Goal: Task Accomplishment & Management: Manage account settings

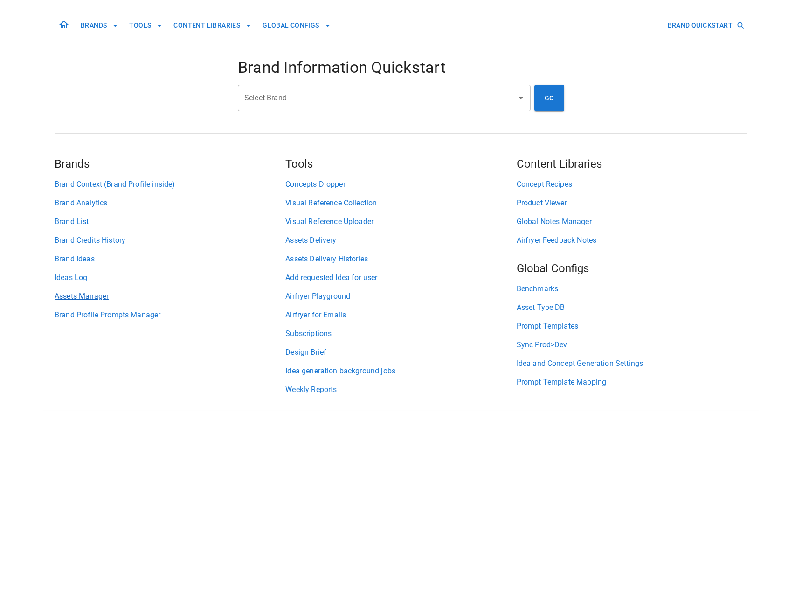
click at [97, 293] on link "Assets Manager" at bounding box center [170, 296] width 231 height 11
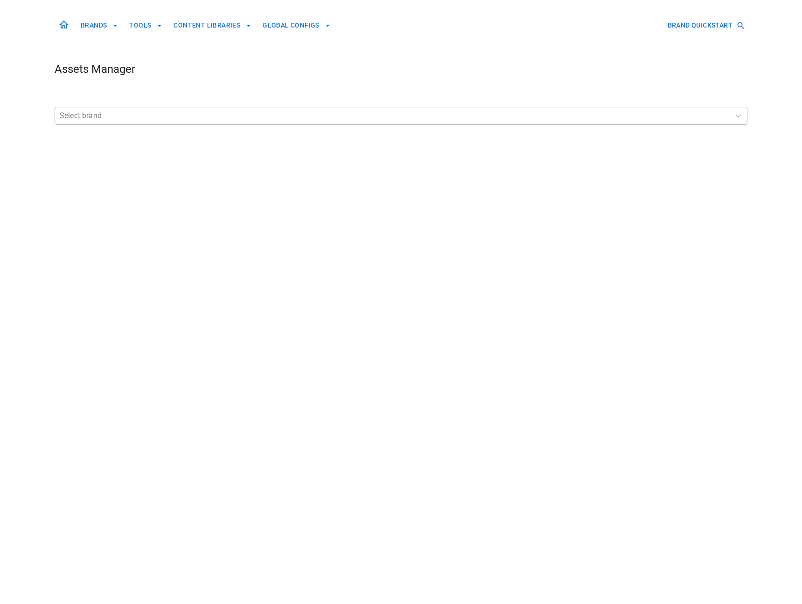
click at [193, 119] on div at bounding box center [393, 115] width 666 height 13
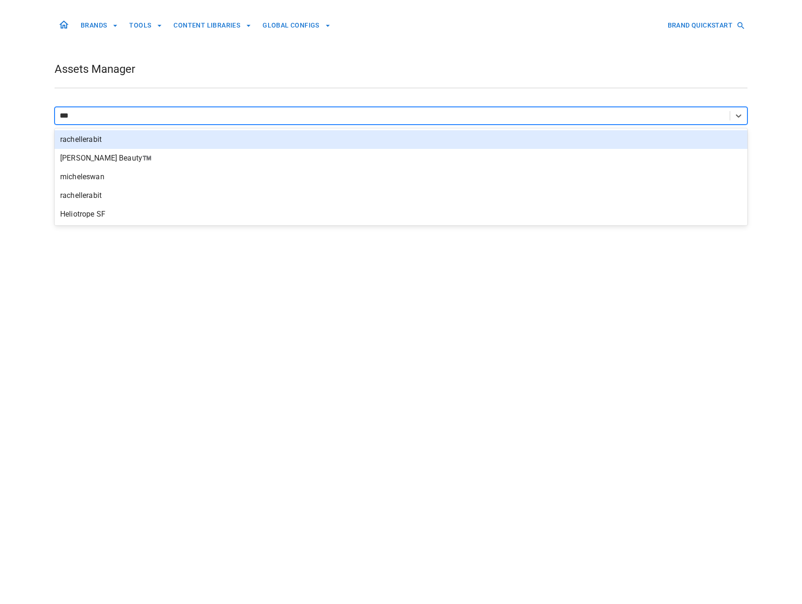
type input "****"
click at [175, 138] on div "Heliotrope SF" at bounding box center [401, 139] width 693 height 19
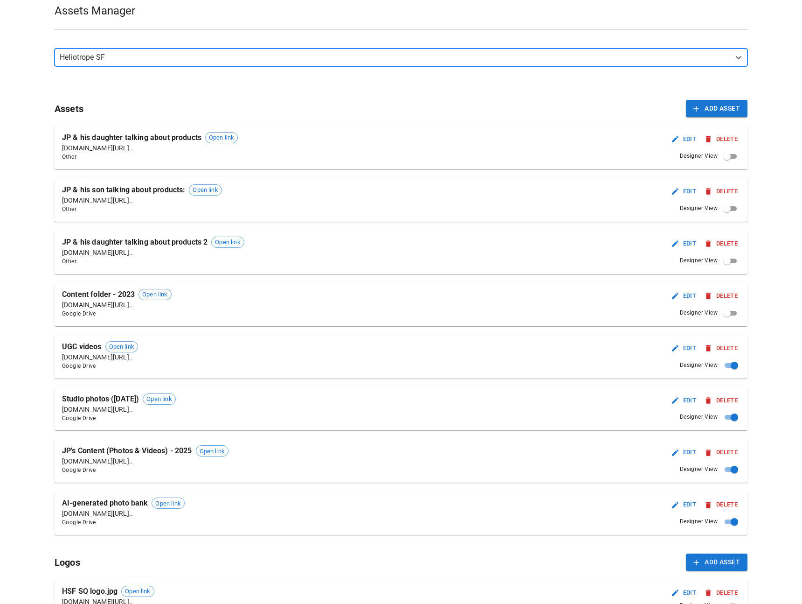
scroll to position [296, 0]
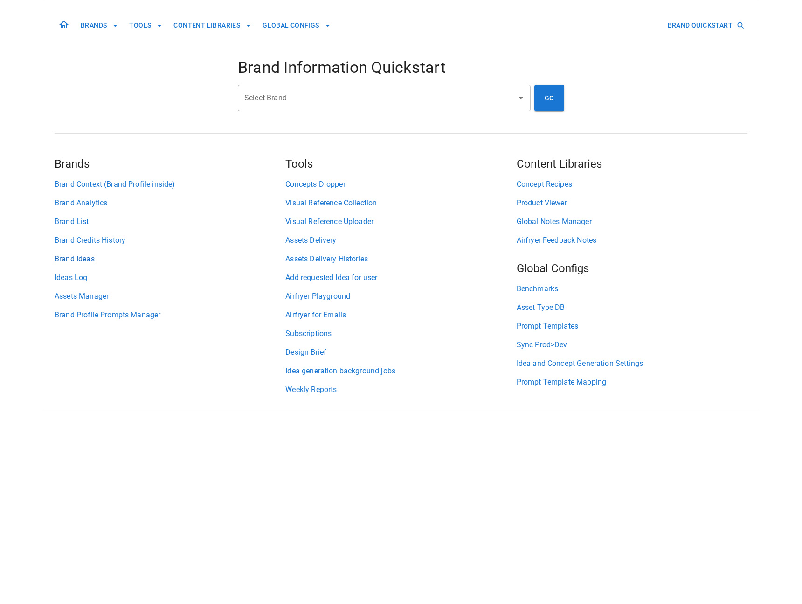
click at [84, 261] on link "Brand Ideas" at bounding box center [170, 258] width 231 height 11
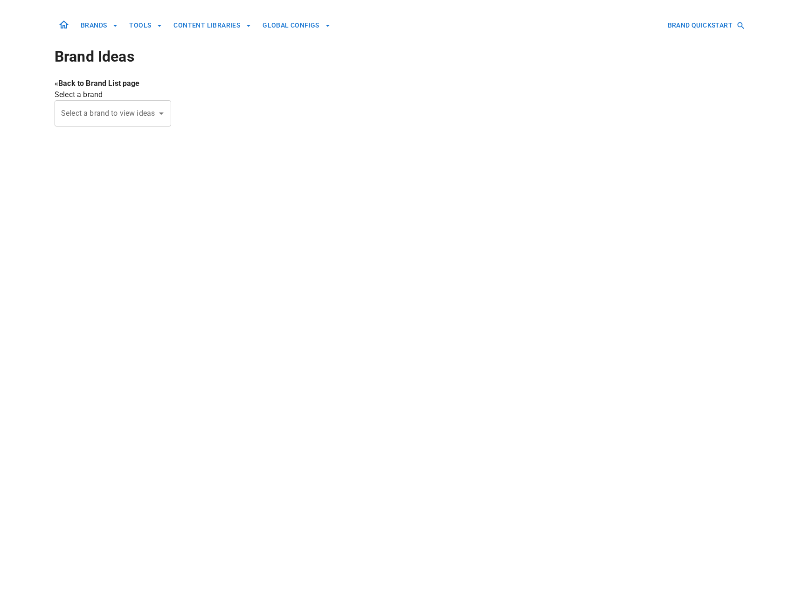
click at [126, 121] on input "Select a brand to view ideas" at bounding box center [106, 114] width 94 height 18
click at [109, 143] on li "Heliotrope SF" at bounding box center [113, 138] width 117 height 17
type input "**********"
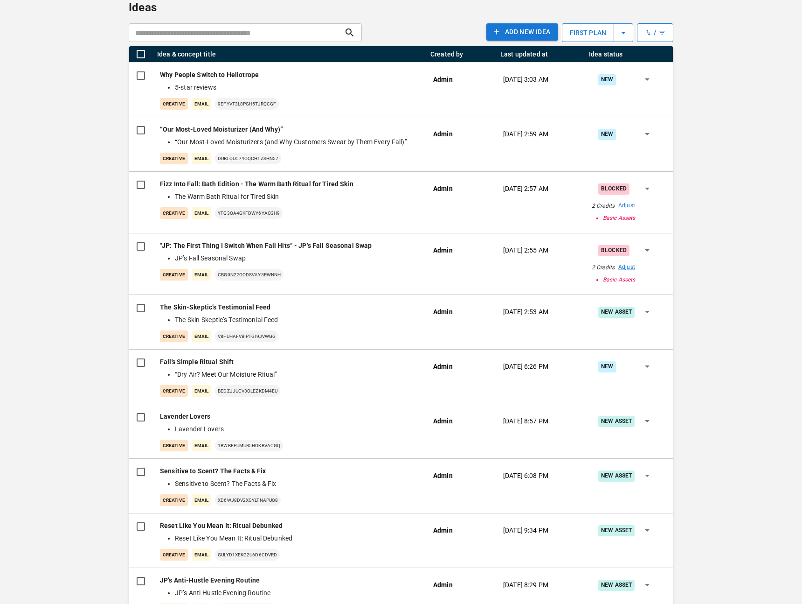
scroll to position [100, 0]
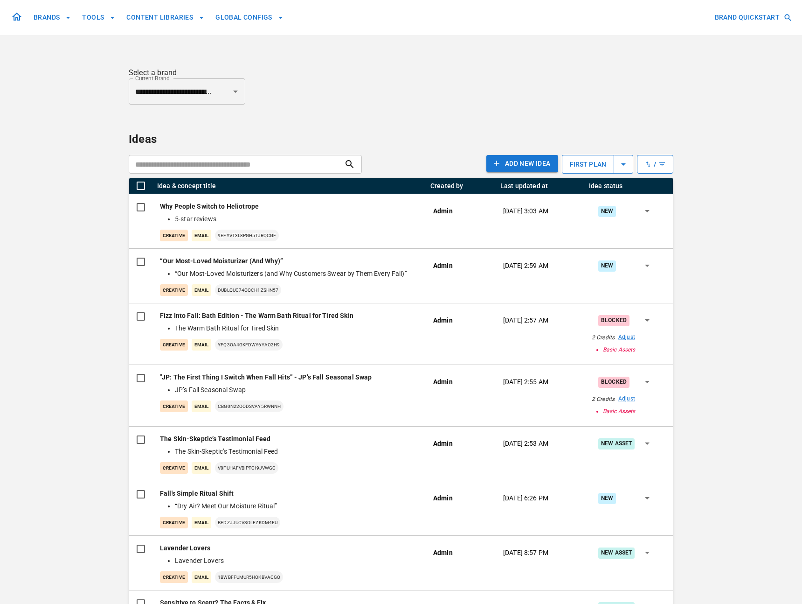
type input "**********"
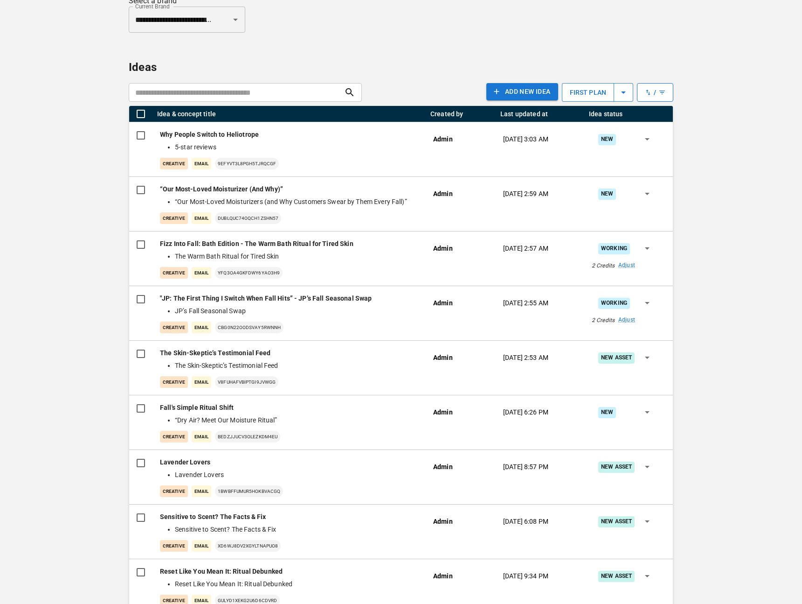
scroll to position [73, 0]
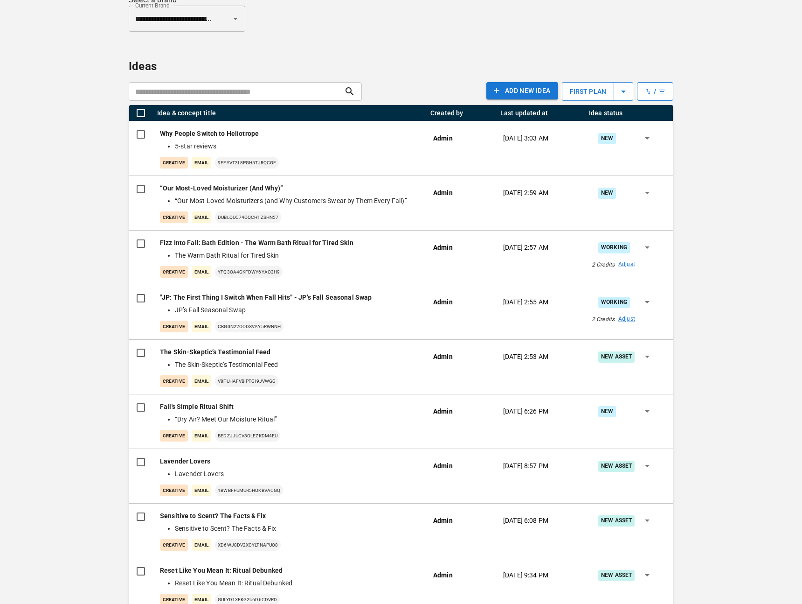
click at [428, 61] on p "Ideas" at bounding box center [401, 66] width 545 height 17
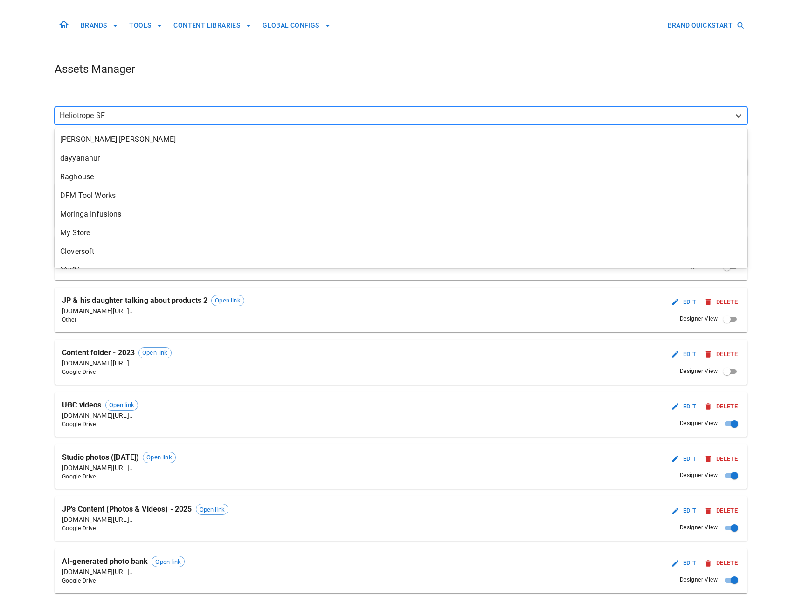
click at [128, 114] on div at bounding box center [393, 115] width 666 height 13
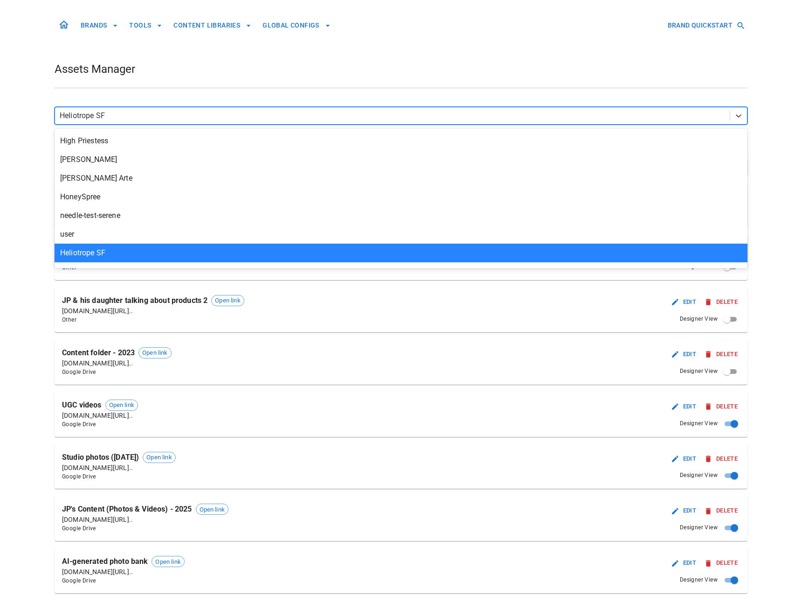
click at [128, 74] on h1 "Assets Manager" at bounding box center [95, 69] width 81 height 15
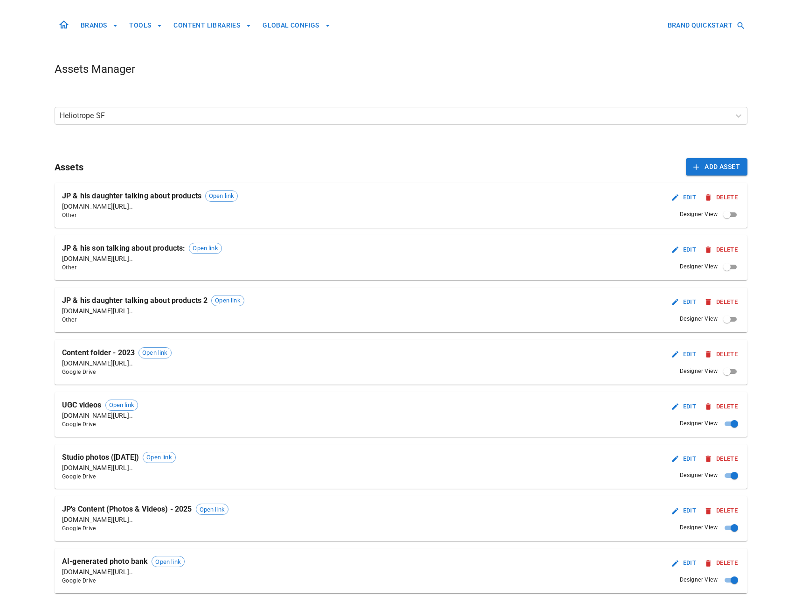
click at [66, 25] on icon at bounding box center [63, 25] width 9 height 8
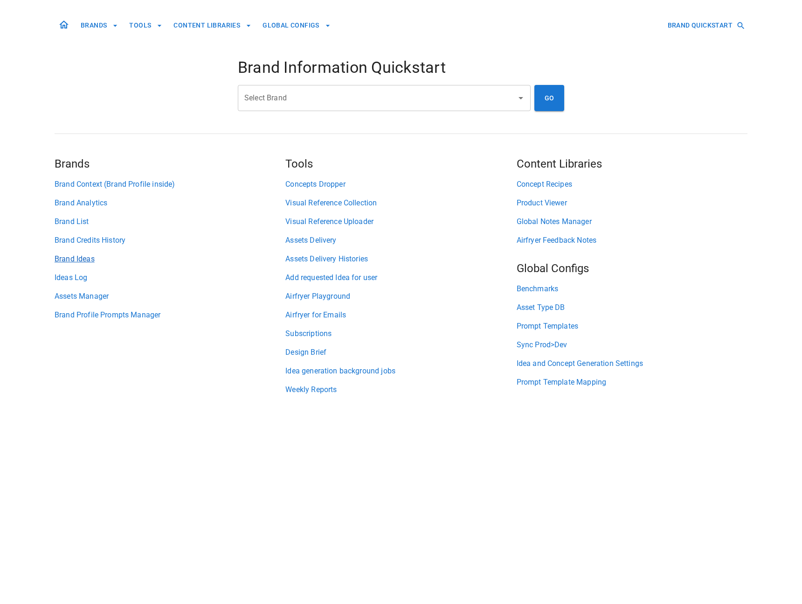
click at [91, 258] on link "Brand Ideas" at bounding box center [170, 258] width 231 height 11
click at [373, 89] on input "Select Brand" at bounding box center [377, 98] width 271 height 18
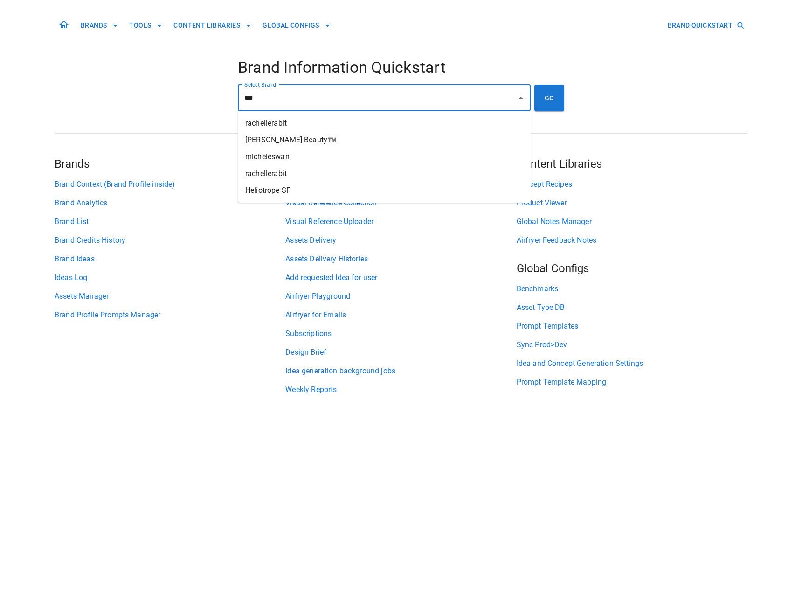
click at [332, 190] on li "Heliotrope SF" at bounding box center [384, 190] width 293 height 17
type input "**********"
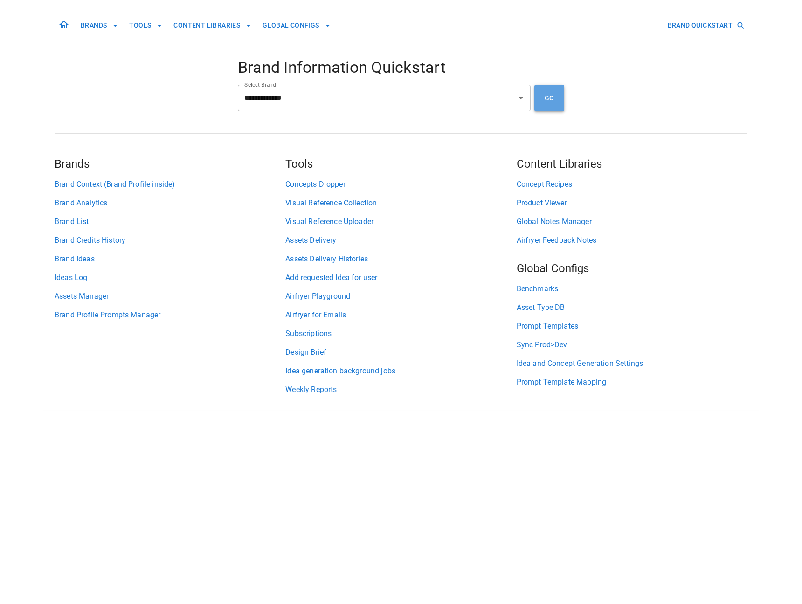
click at [538, 96] on button "GO" at bounding box center [550, 98] width 30 height 26
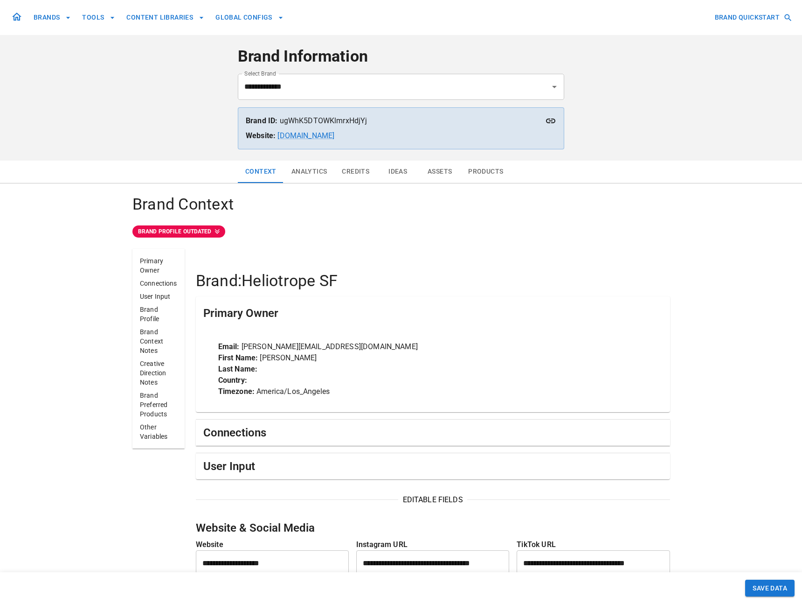
click at [363, 177] on button "Credits" at bounding box center [356, 171] width 42 height 22
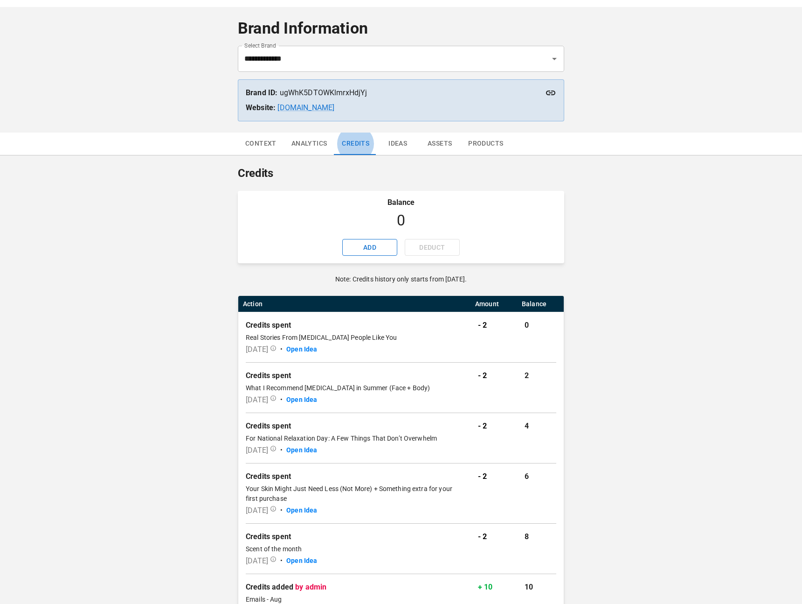
scroll to position [32, 0]
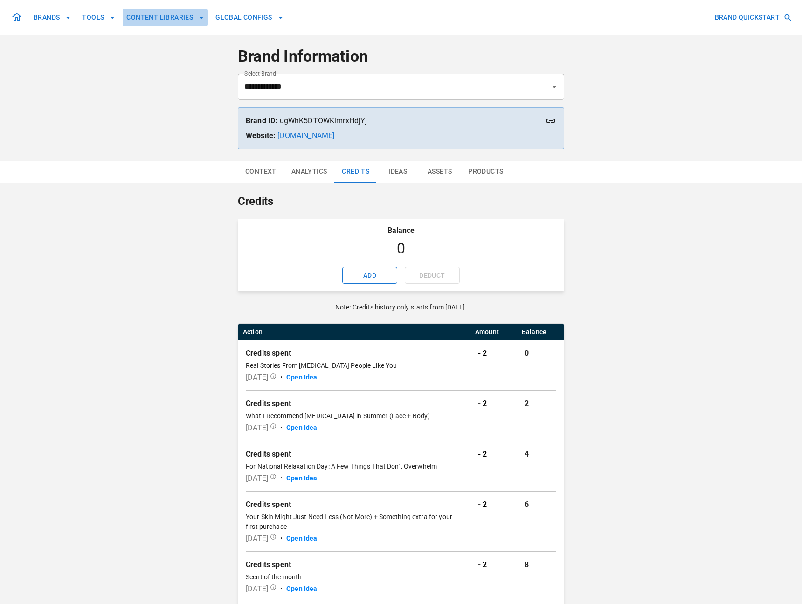
click at [182, 19] on button "CONTENT LIBRARIES" at bounding box center [165, 17] width 85 height 17
click at [155, 170] on div at bounding box center [401, 302] width 802 height 604
click at [262, 87] on input "**********" at bounding box center [388, 87] width 292 height 18
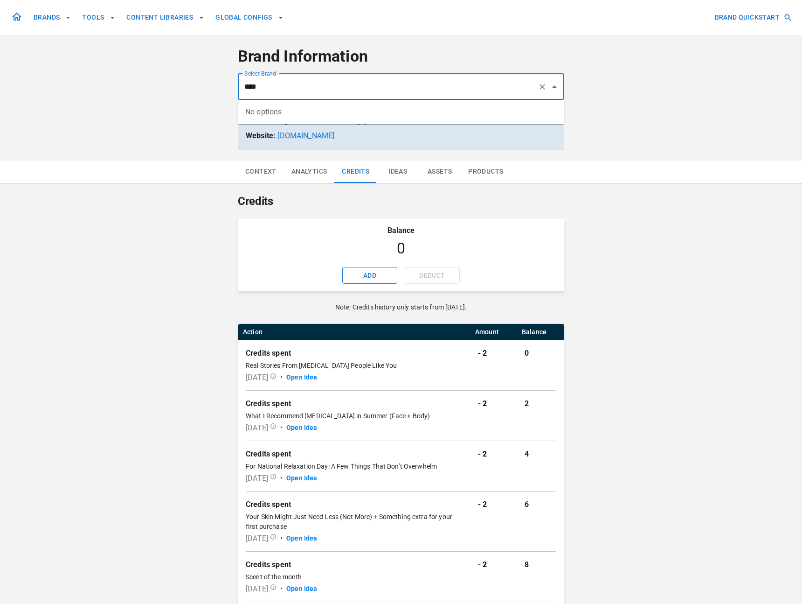
type input "**********"
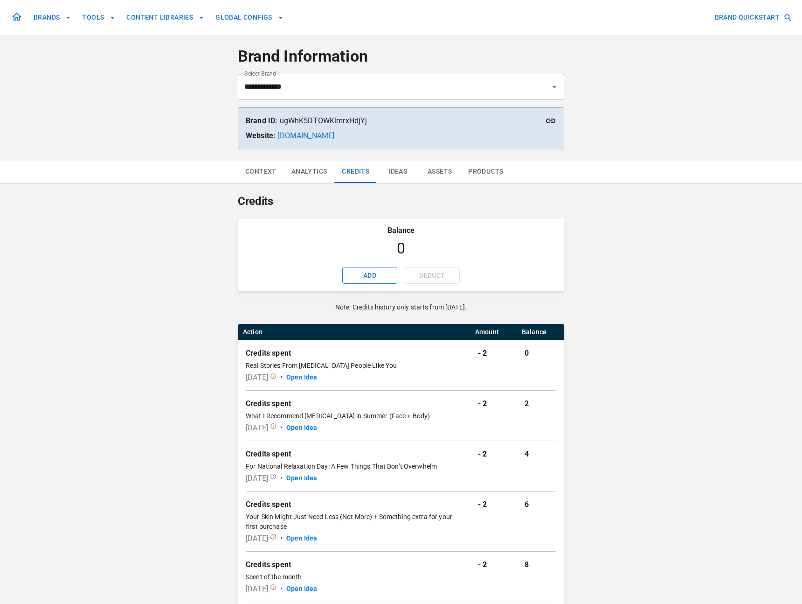
click at [173, 11] on button "CONTENT LIBRARIES" at bounding box center [165, 17] width 85 height 17
click at [70, 17] on div at bounding box center [401, 302] width 802 height 604
click at [60, 17] on button "BRANDS" at bounding box center [52, 17] width 45 height 17
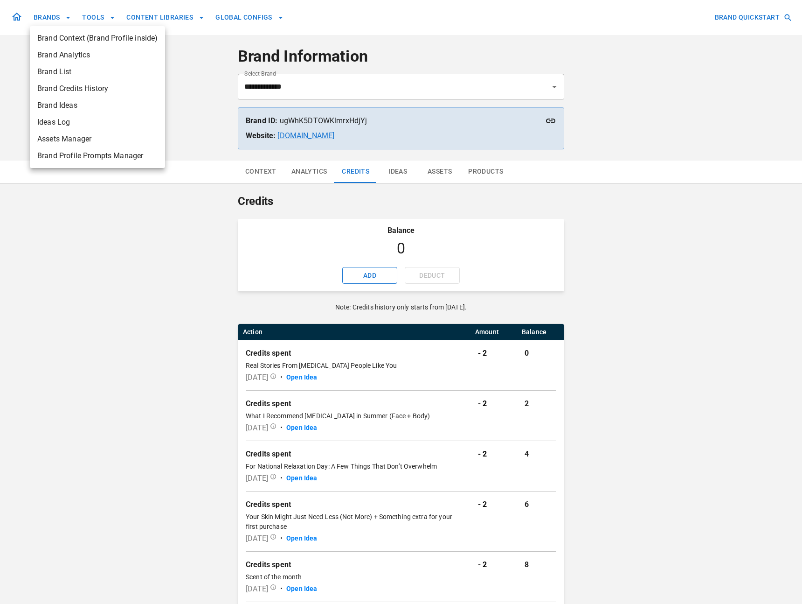
click at [87, 17] on div at bounding box center [401, 302] width 802 height 604
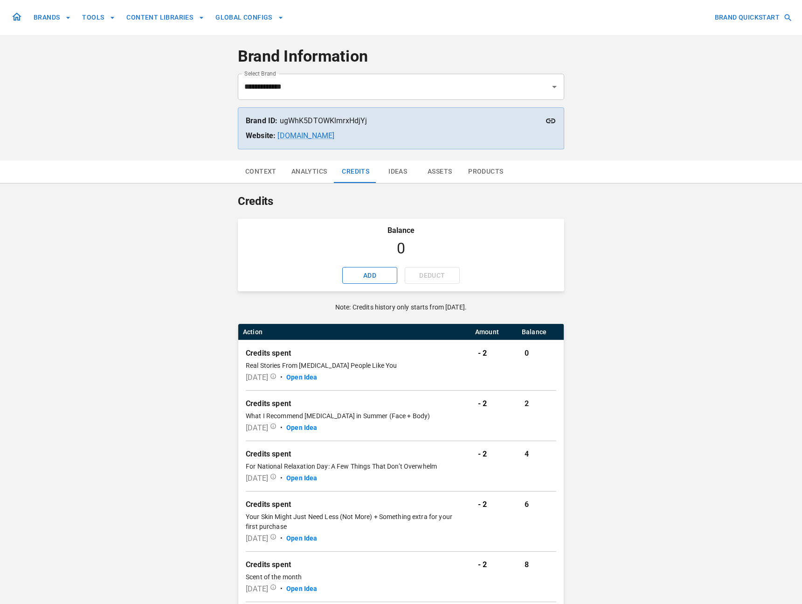
click at [20, 14] on icon at bounding box center [16, 16] width 11 height 11
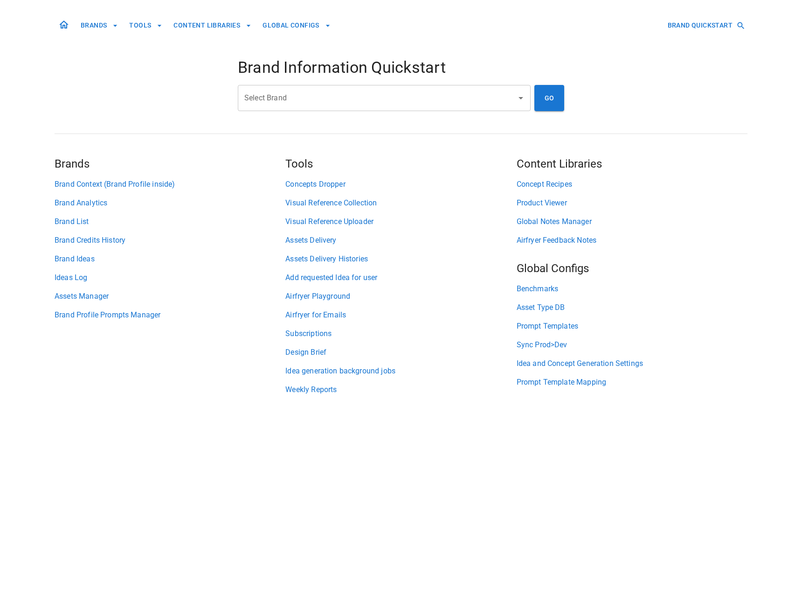
click at [269, 97] on input "Select Brand" at bounding box center [377, 98] width 271 height 18
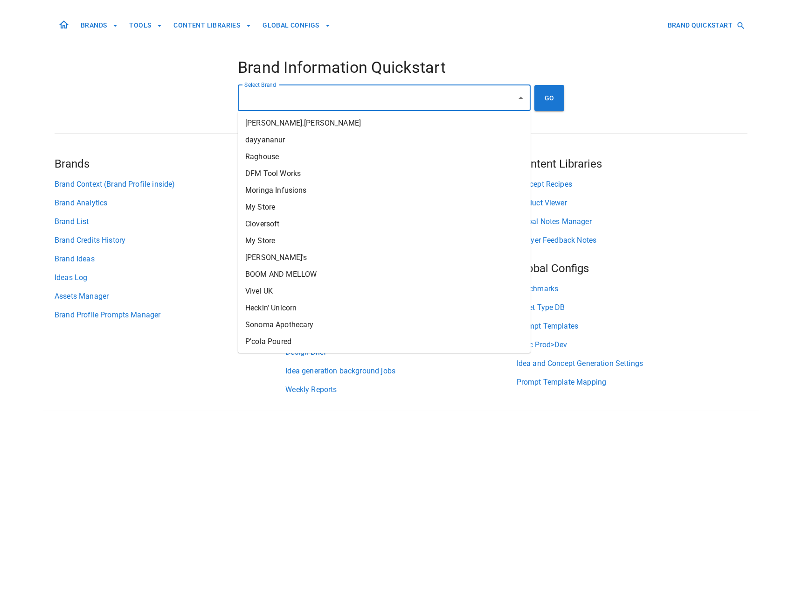
click at [166, 411] on html "BRANDS TOOLS CONTENT LIBRARIES GLOBAL CONFIGS BRAND QUICKSTART Brand Informatio…" at bounding box center [401, 205] width 802 height 411
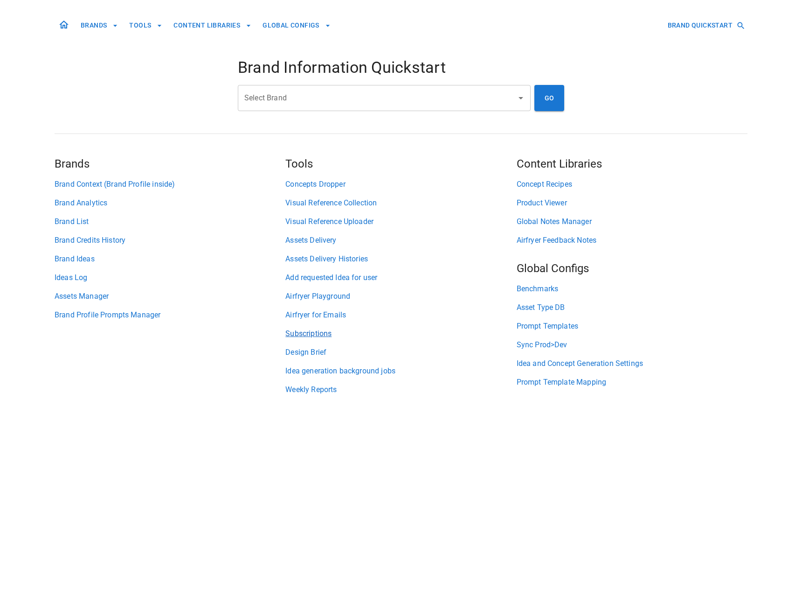
click at [316, 337] on link "Subscriptions" at bounding box center [401, 333] width 231 height 11
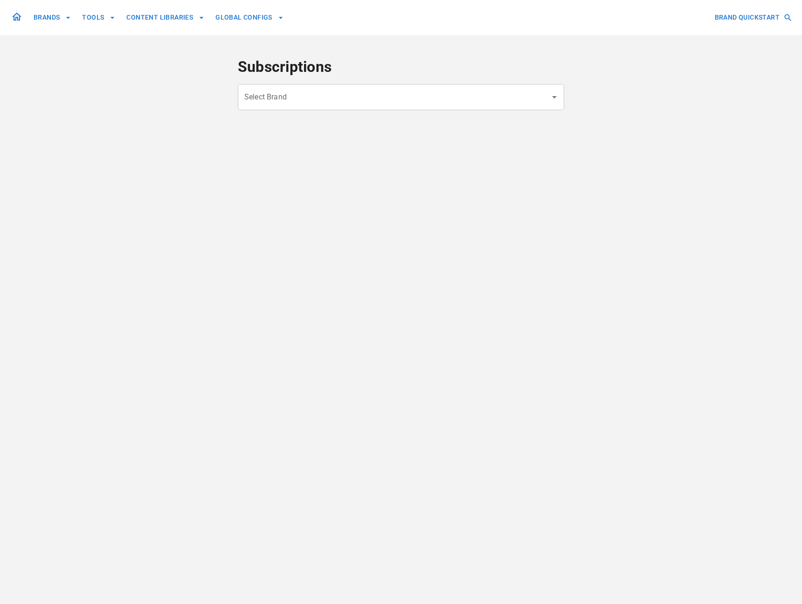
click at [288, 105] on input "Select Brand" at bounding box center [394, 97] width 304 height 18
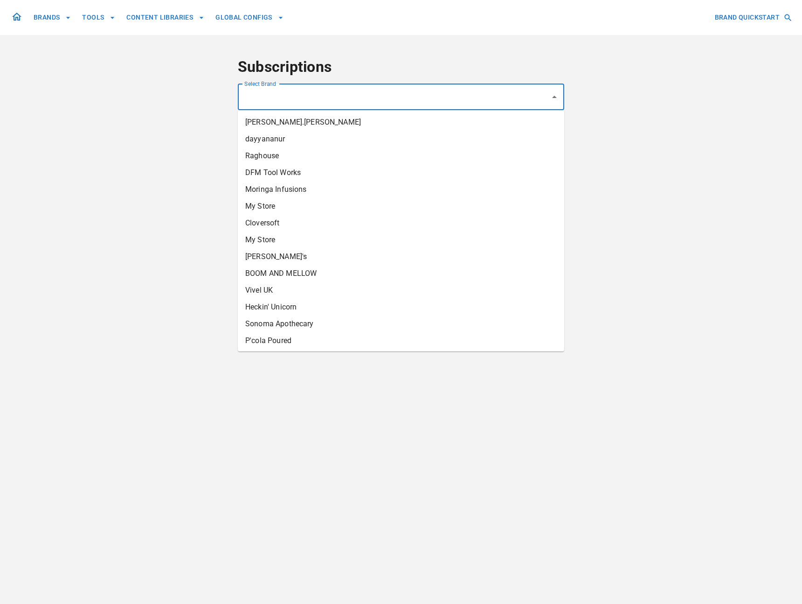
type input "*"
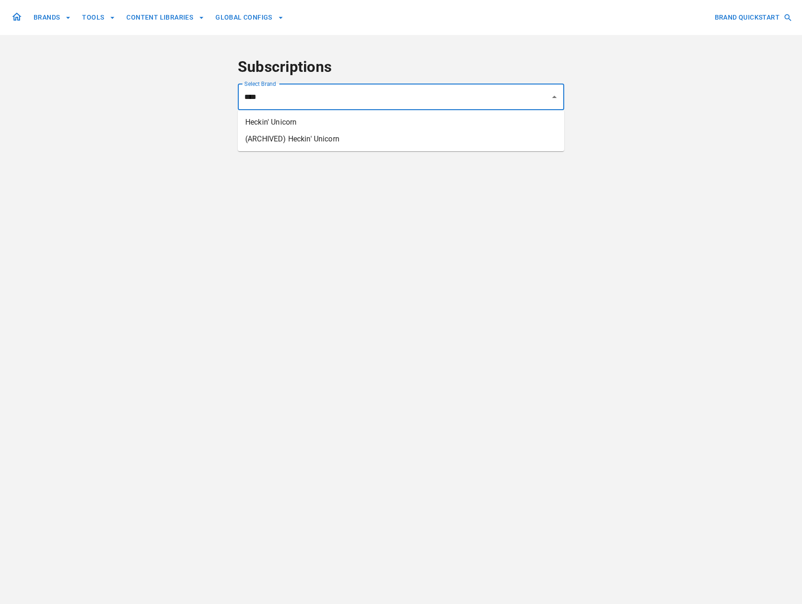
drag, startPoint x: 276, startPoint y: 138, endPoint x: 274, endPoint y: 127, distance: 11.0
click at [274, 127] on ul "Heckin' Unicorn (ARCHIVED) Heckin' Unicorn" at bounding box center [401, 130] width 327 height 41
click at [273, 126] on li "Heckin' Unicorn" at bounding box center [401, 122] width 327 height 17
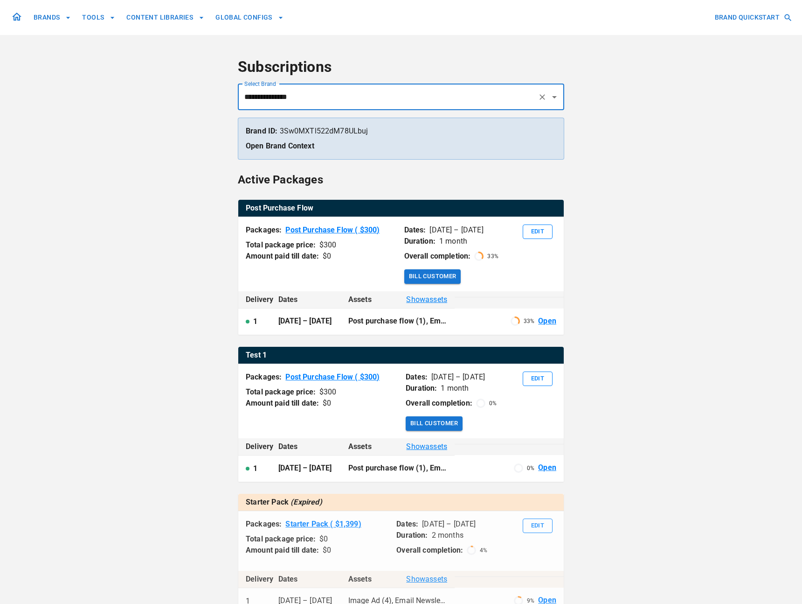
type input "**********"
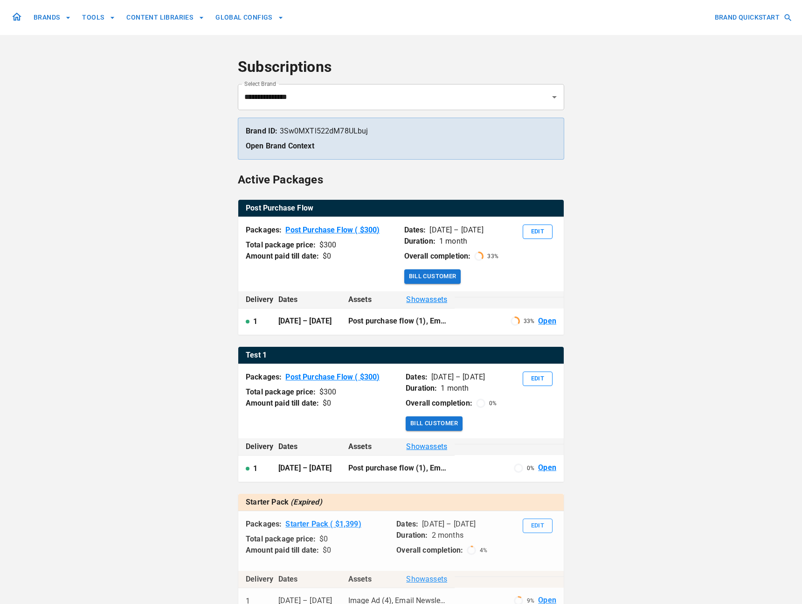
click at [565, 184] on div "**********" at bounding box center [401, 433] width 802 height 867
